Goal: Task Accomplishment & Management: Complete application form

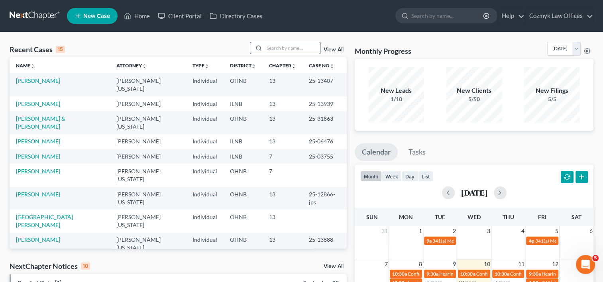
click at [285, 45] on input "search" at bounding box center [292, 48] width 56 height 12
type input "schleich"
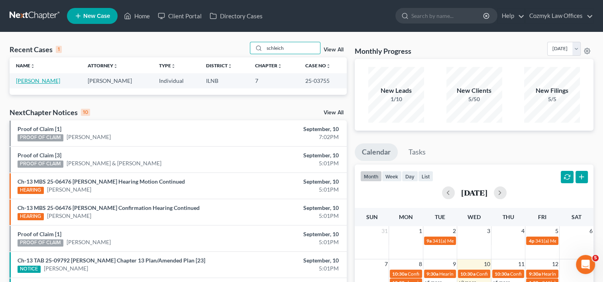
click at [32, 79] on link "[PERSON_NAME]" at bounding box center [38, 80] width 44 height 7
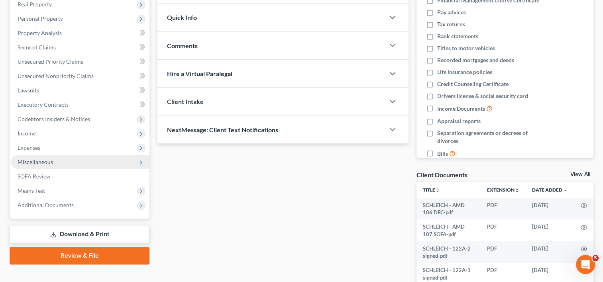
scroll to position [159, 0]
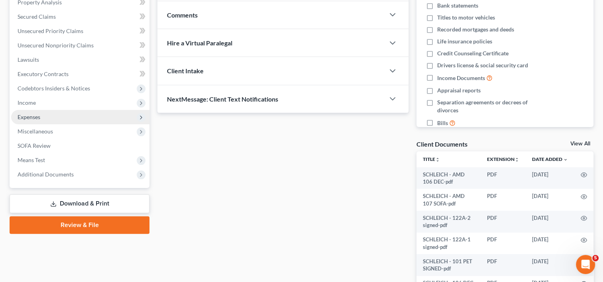
click at [31, 118] on span "Expenses" at bounding box center [29, 117] width 23 height 7
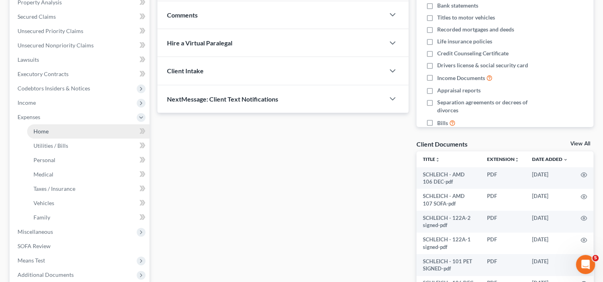
click at [39, 131] on span "Home" at bounding box center [40, 131] width 15 height 7
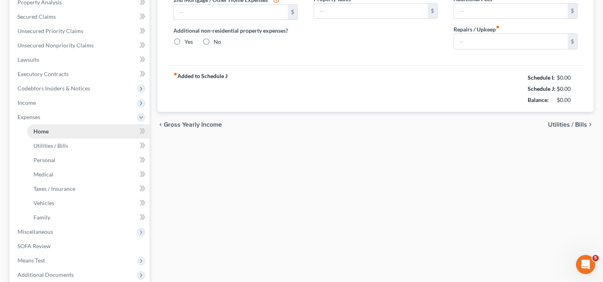
scroll to position [116, 0]
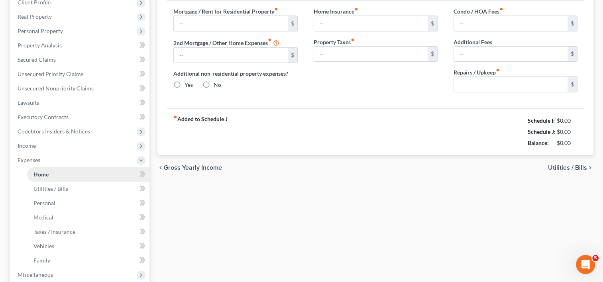
type input "2,500.00"
radio input "true"
type input "0.00"
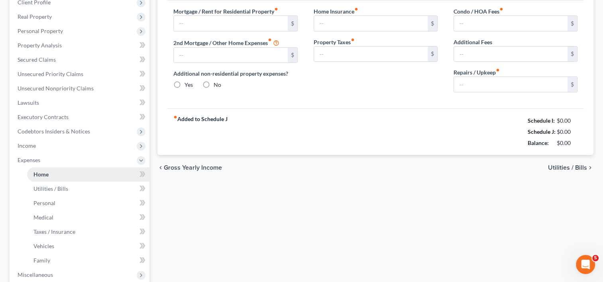
type input "0.00"
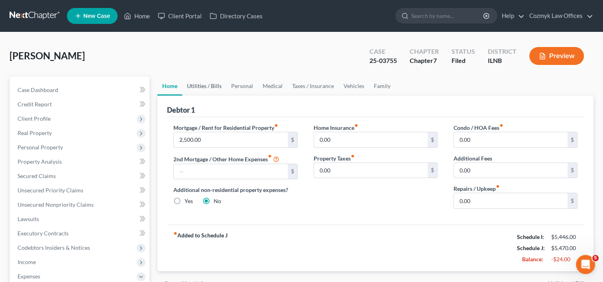
click at [210, 83] on link "Utilities / Bills" at bounding box center [204, 86] width 44 height 19
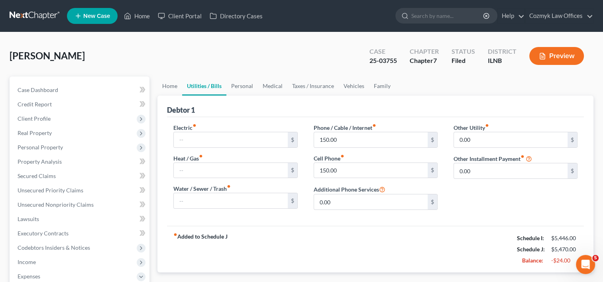
click at [338, 54] on div "[PERSON_NAME] Upgraded Case 25-03755 Chapter Chapter 7 Status Filed District [G…" at bounding box center [302, 59] width 584 height 35
